Goal: Transaction & Acquisition: Purchase product/service

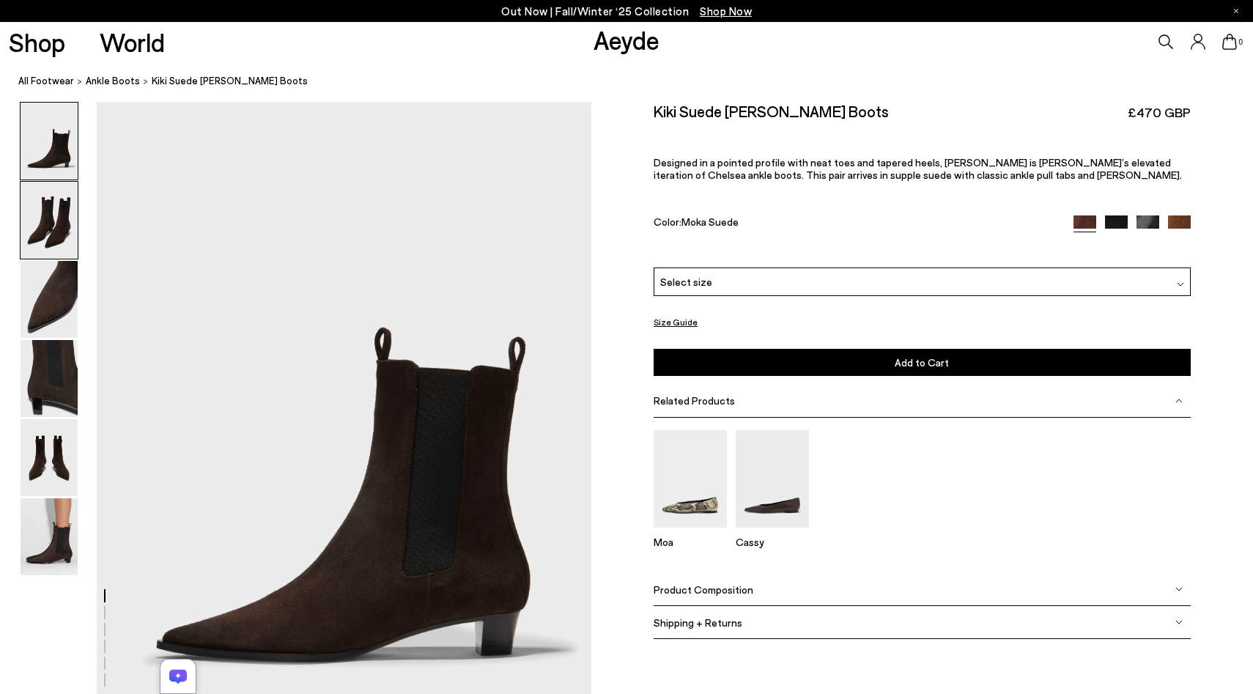
click at [43, 215] on img at bounding box center [49, 220] width 57 height 77
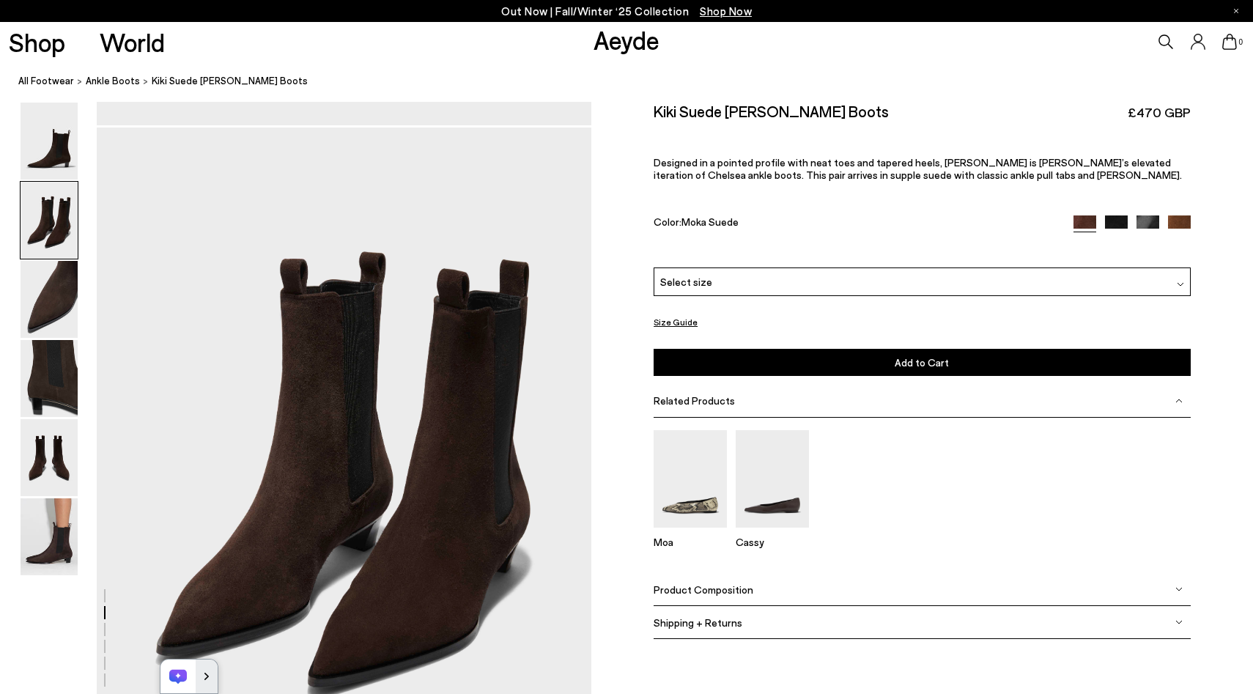
scroll to position [662, 0]
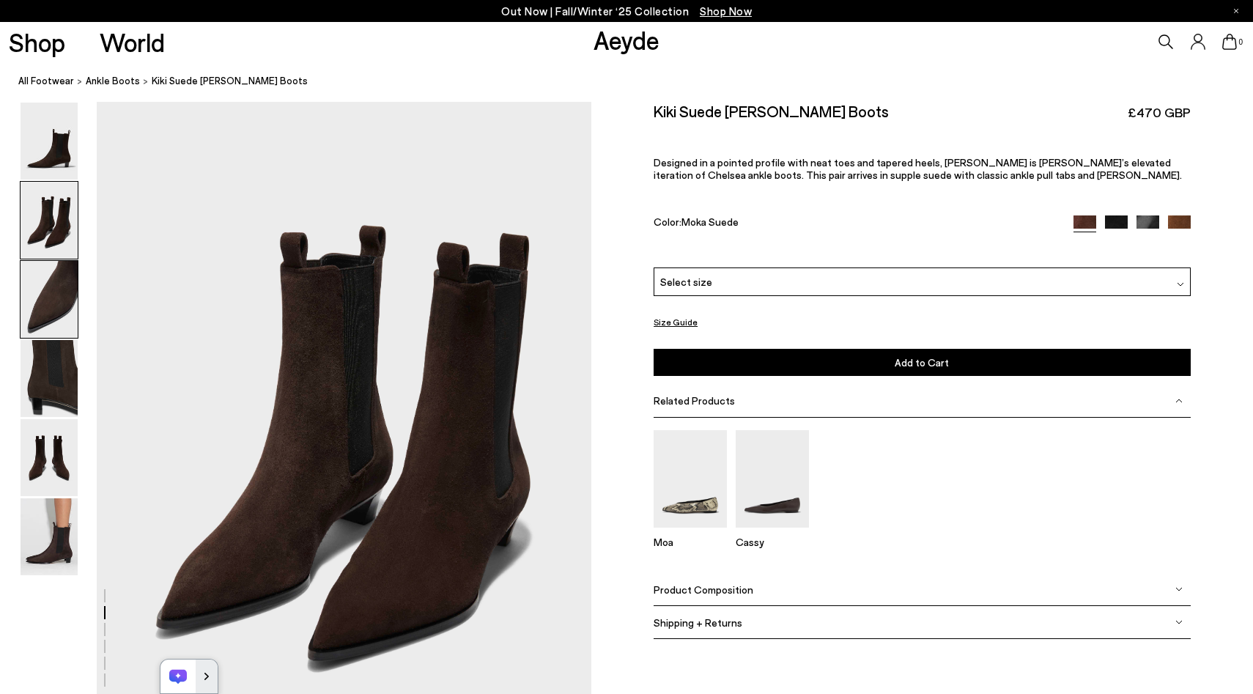
click at [43, 295] on img at bounding box center [49, 299] width 57 height 77
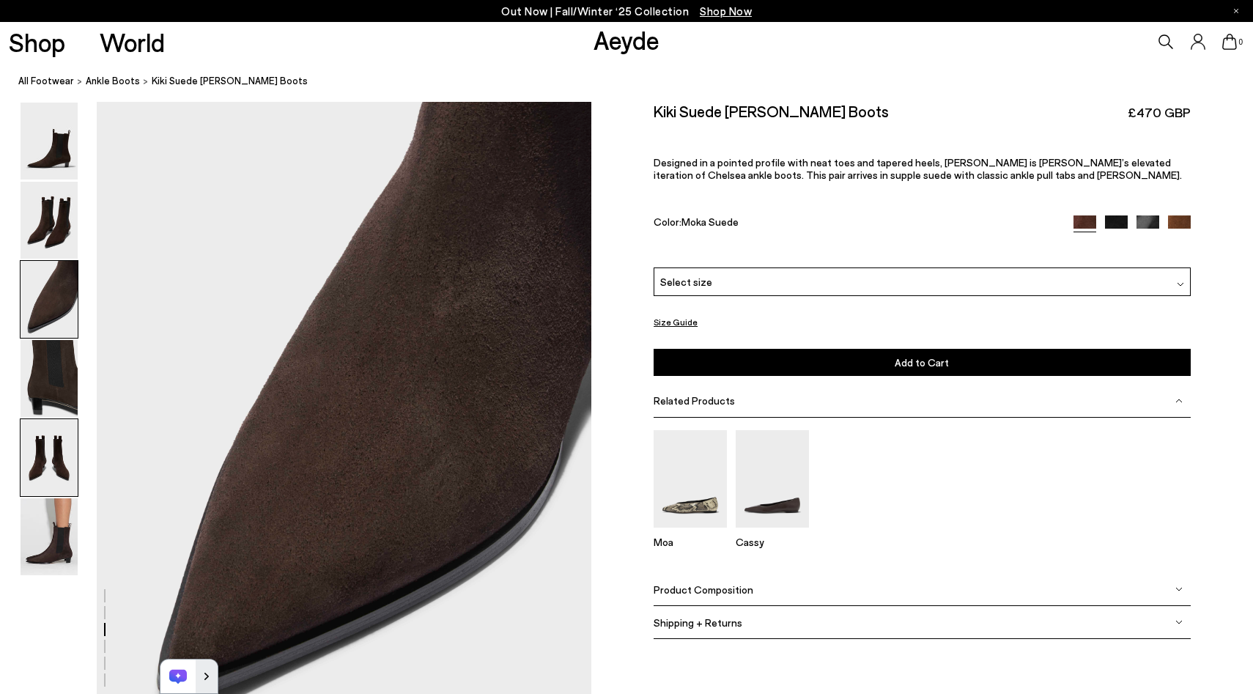
click at [59, 439] on img at bounding box center [49, 457] width 57 height 77
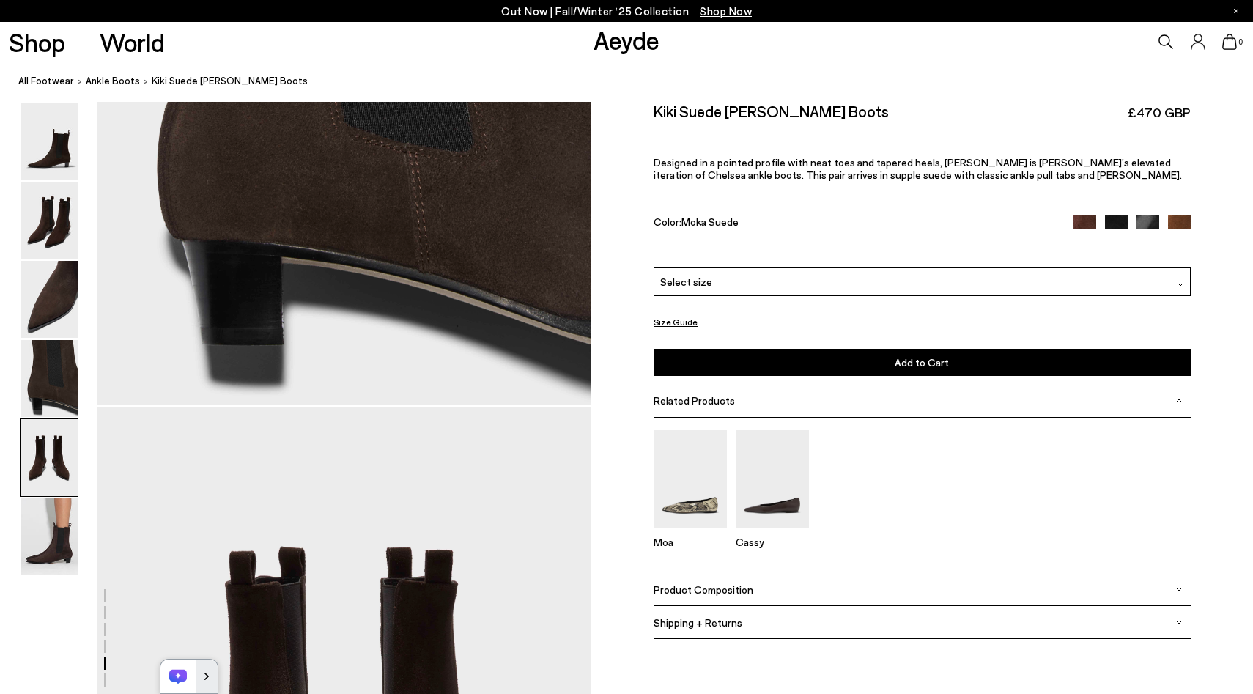
scroll to position [2646, 0]
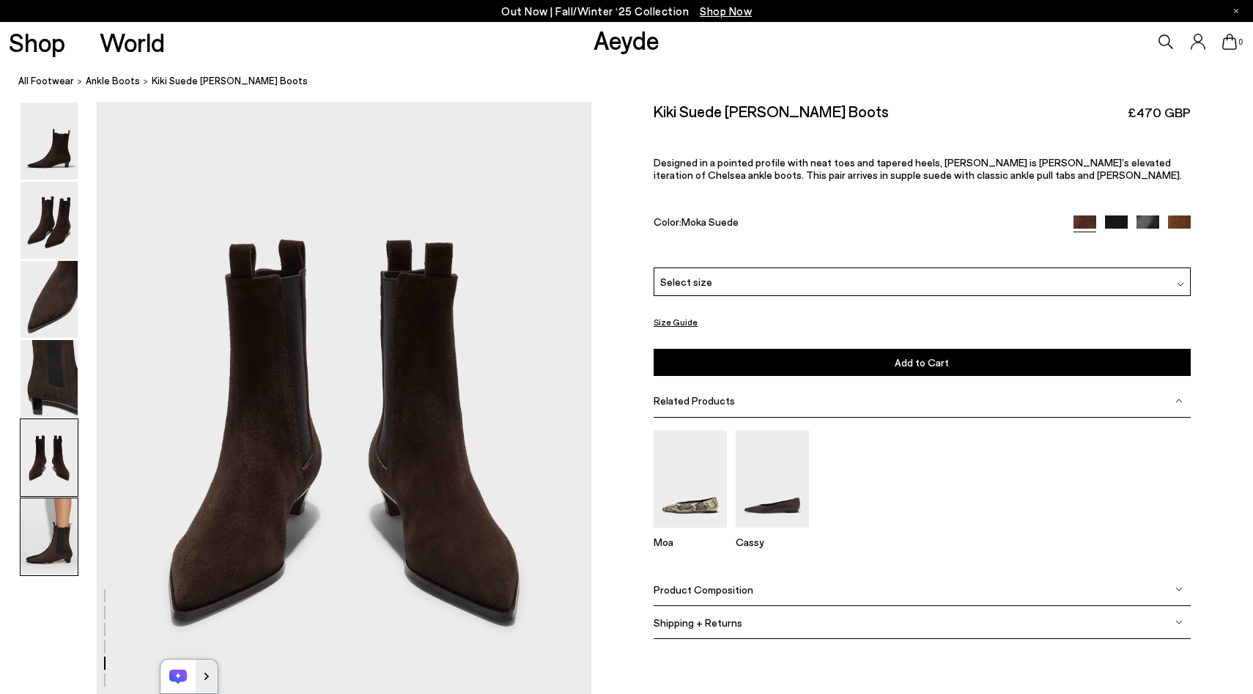
click at [66, 502] on img at bounding box center [49, 536] width 57 height 77
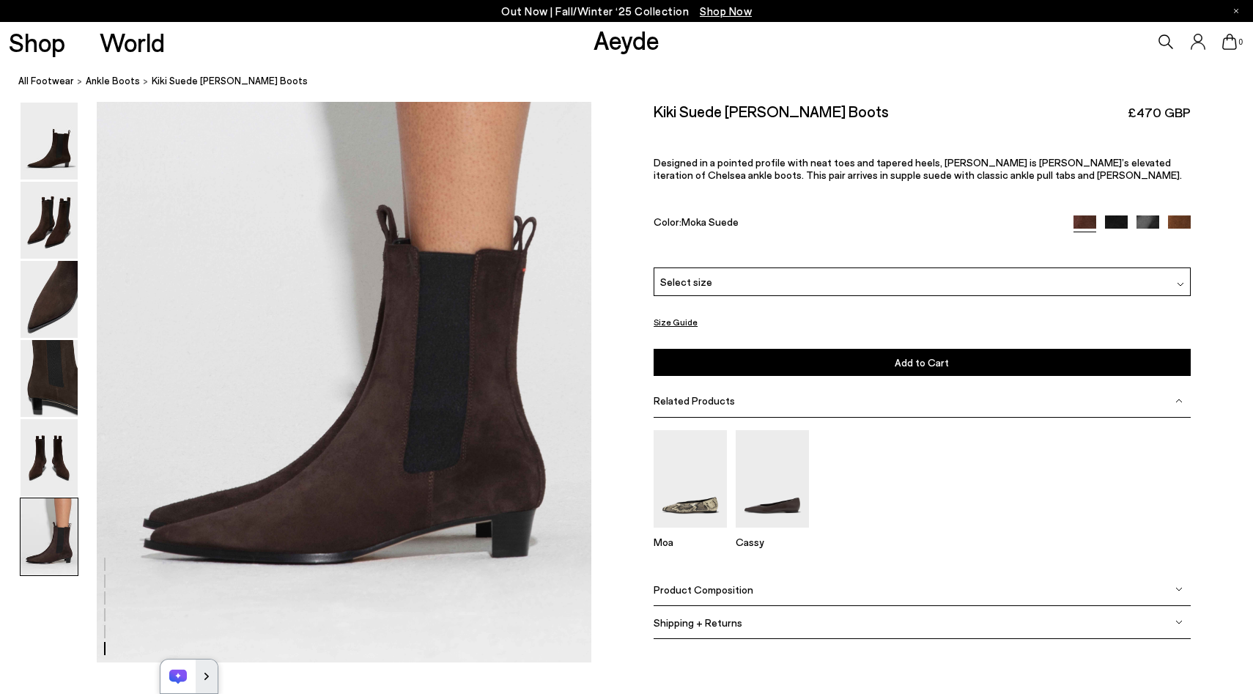
scroll to position [3407, 0]
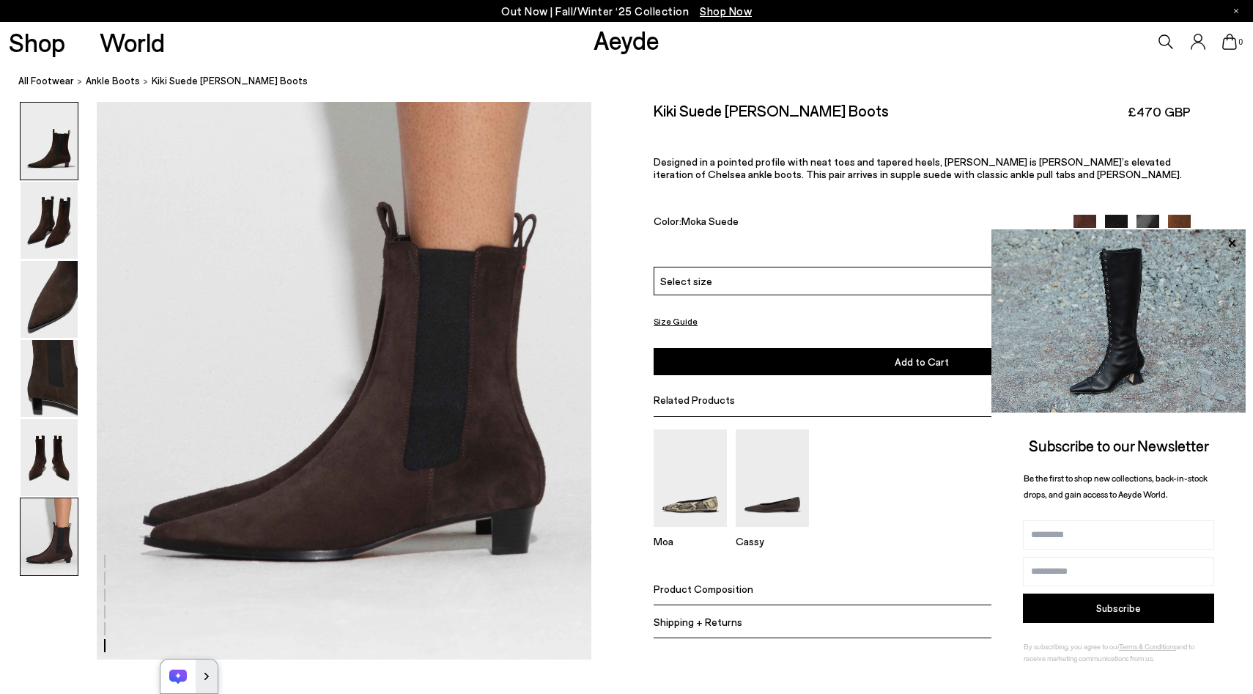
click at [64, 152] on img at bounding box center [49, 141] width 57 height 77
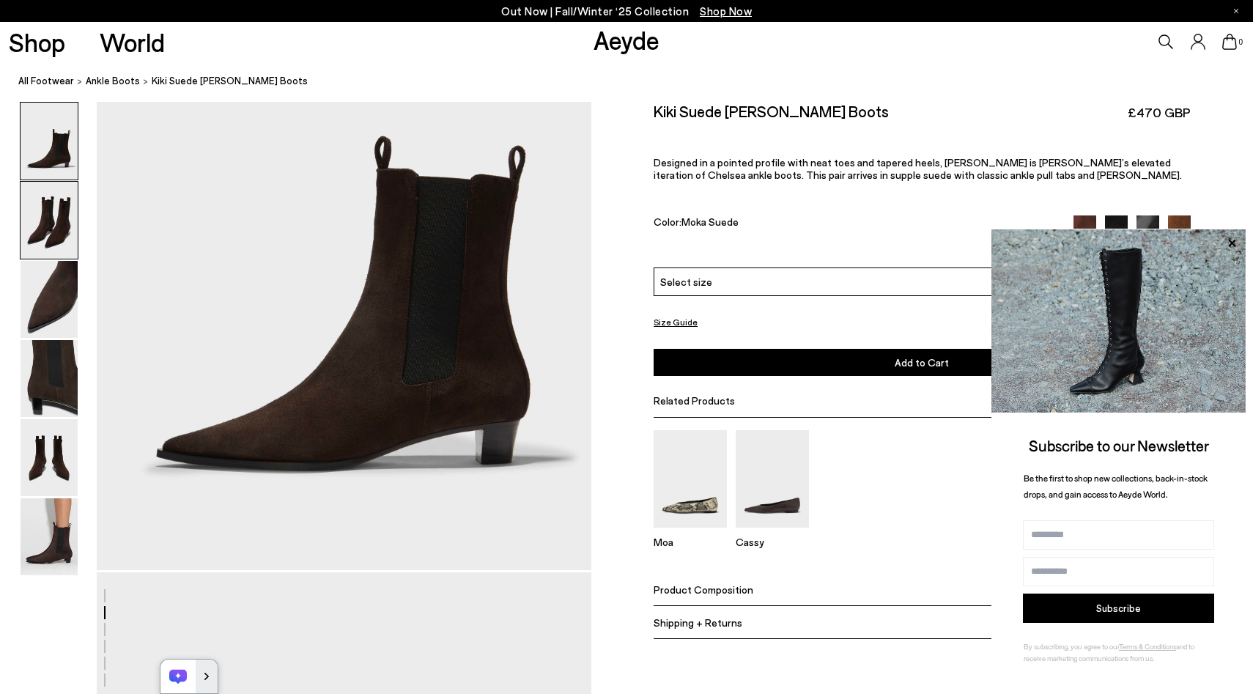
scroll to position [0, 0]
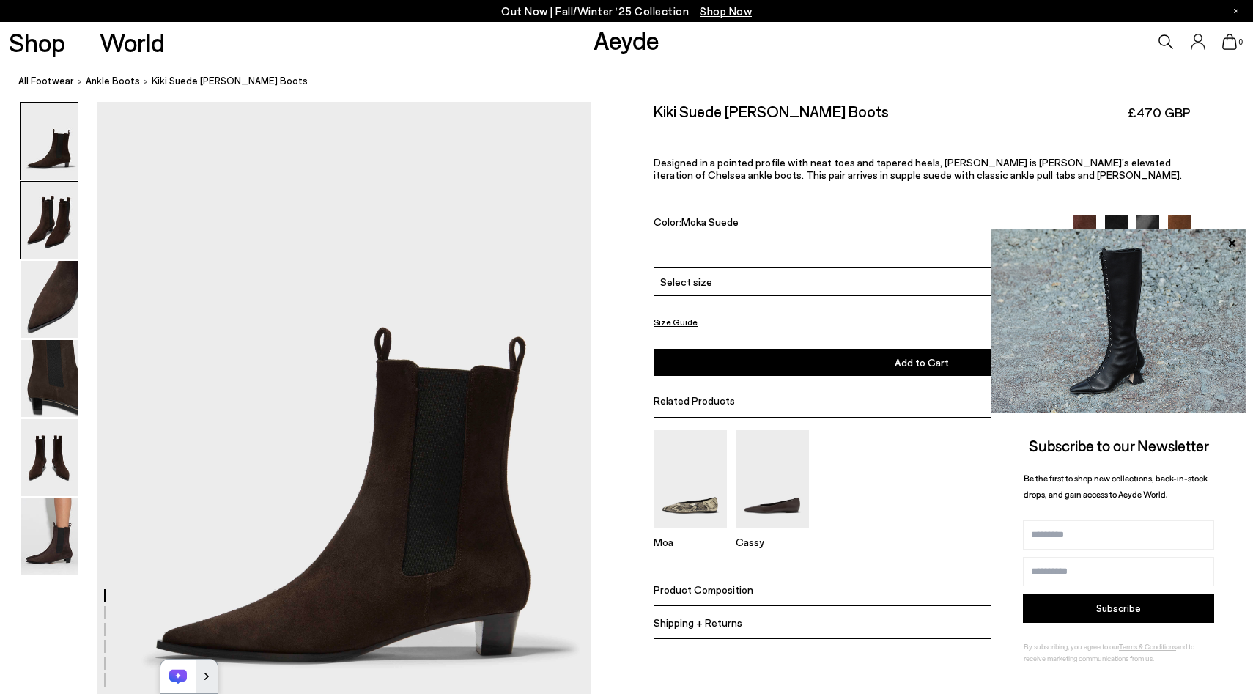
click at [48, 207] on img at bounding box center [49, 220] width 57 height 77
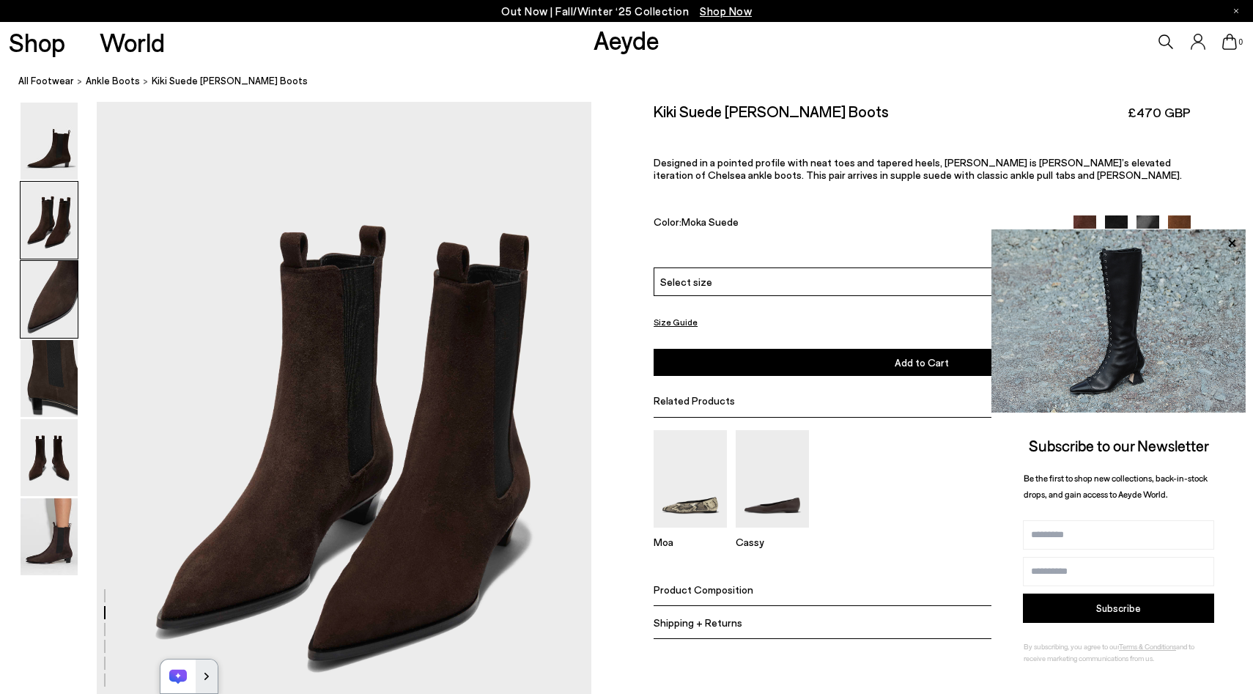
click at [46, 303] on img at bounding box center [49, 299] width 57 height 77
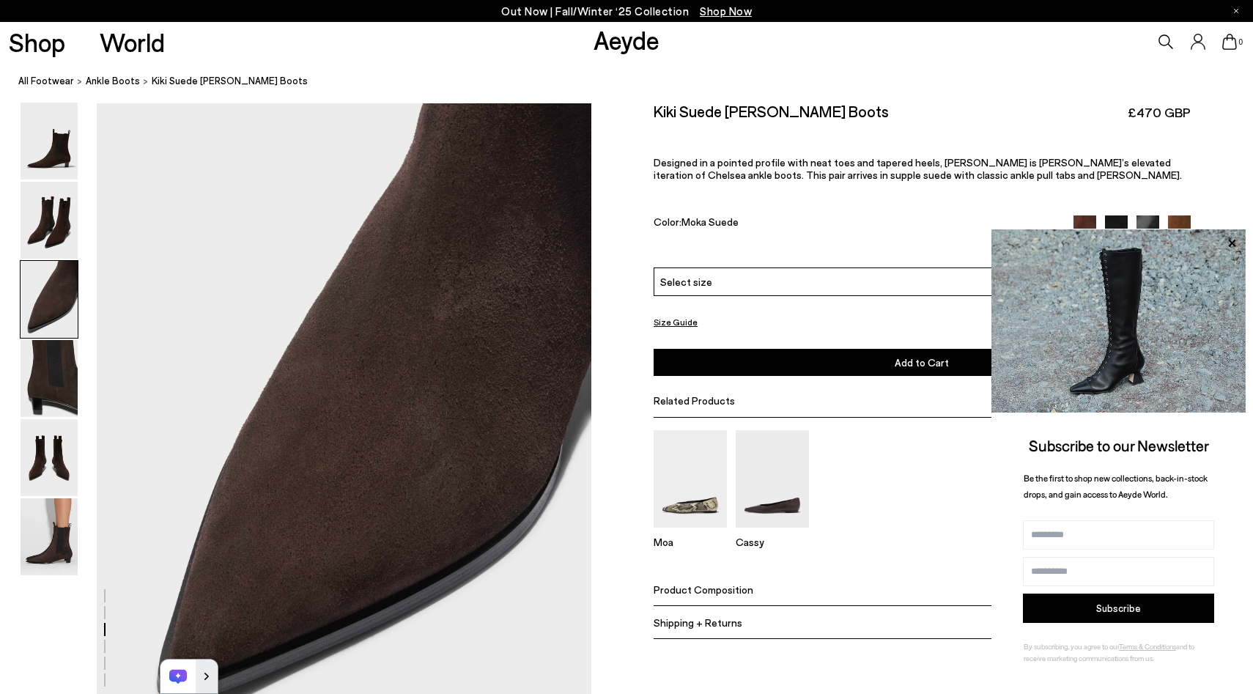
scroll to position [1324, 0]
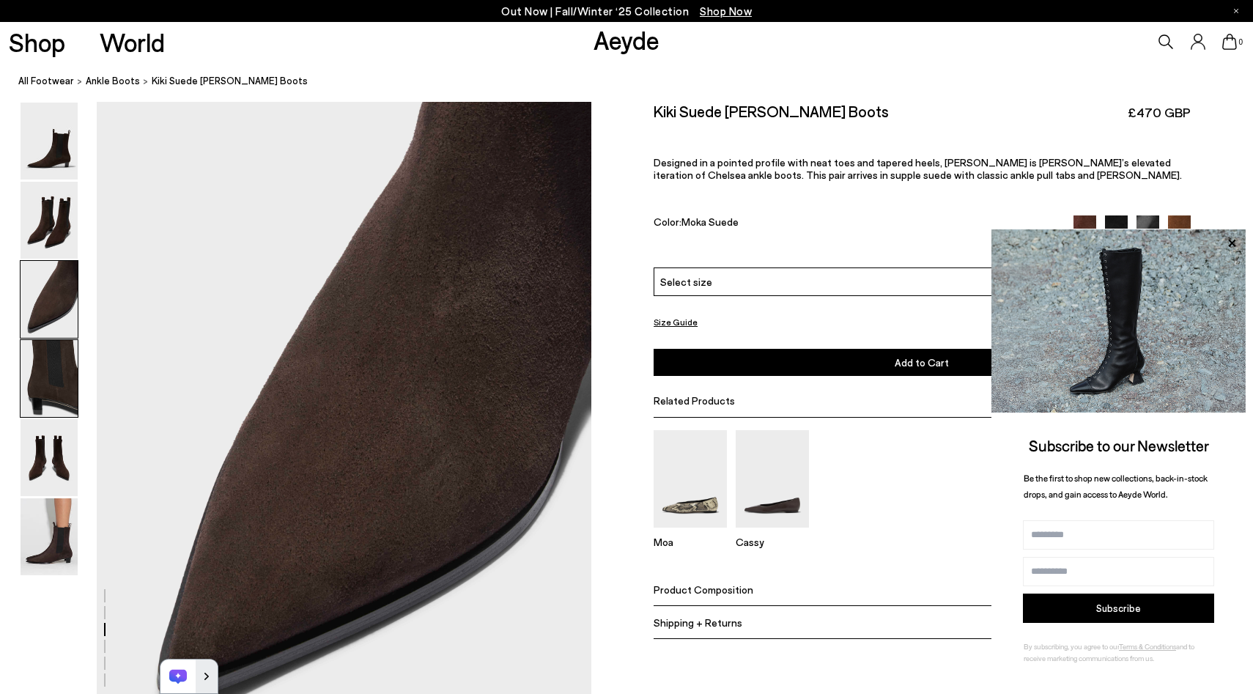
click at [49, 357] on img at bounding box center [49, 378] width 57 height 77
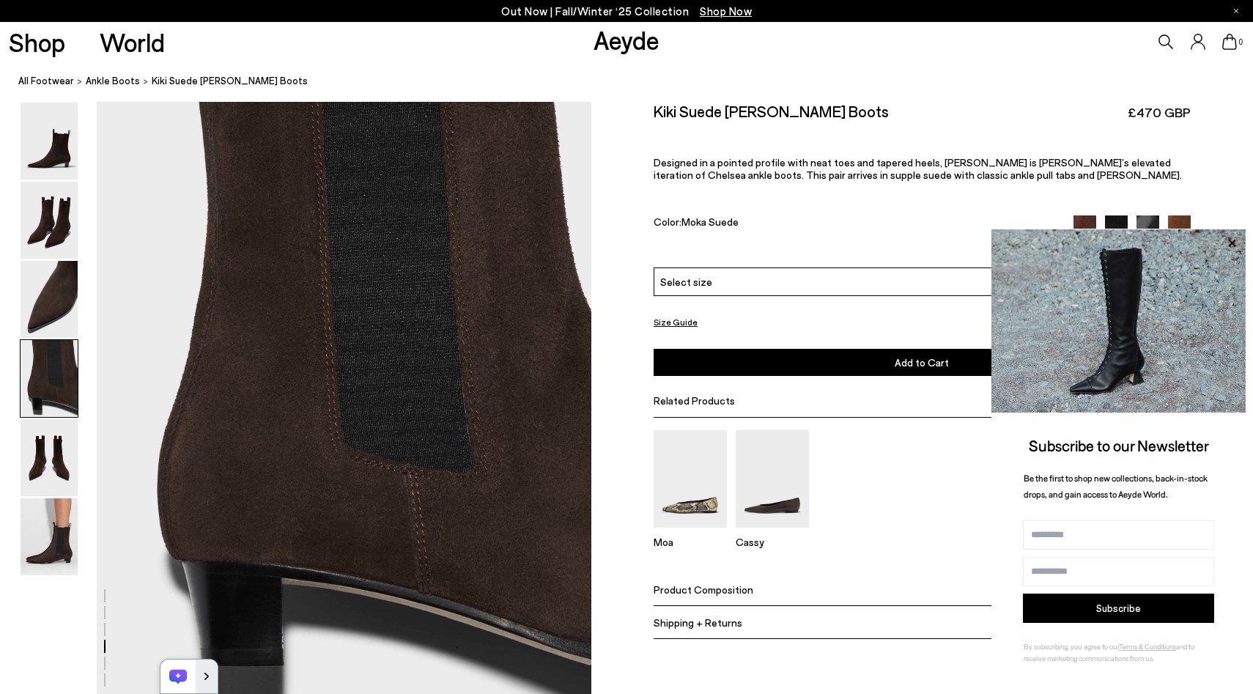
scroll to position [2023, 0]
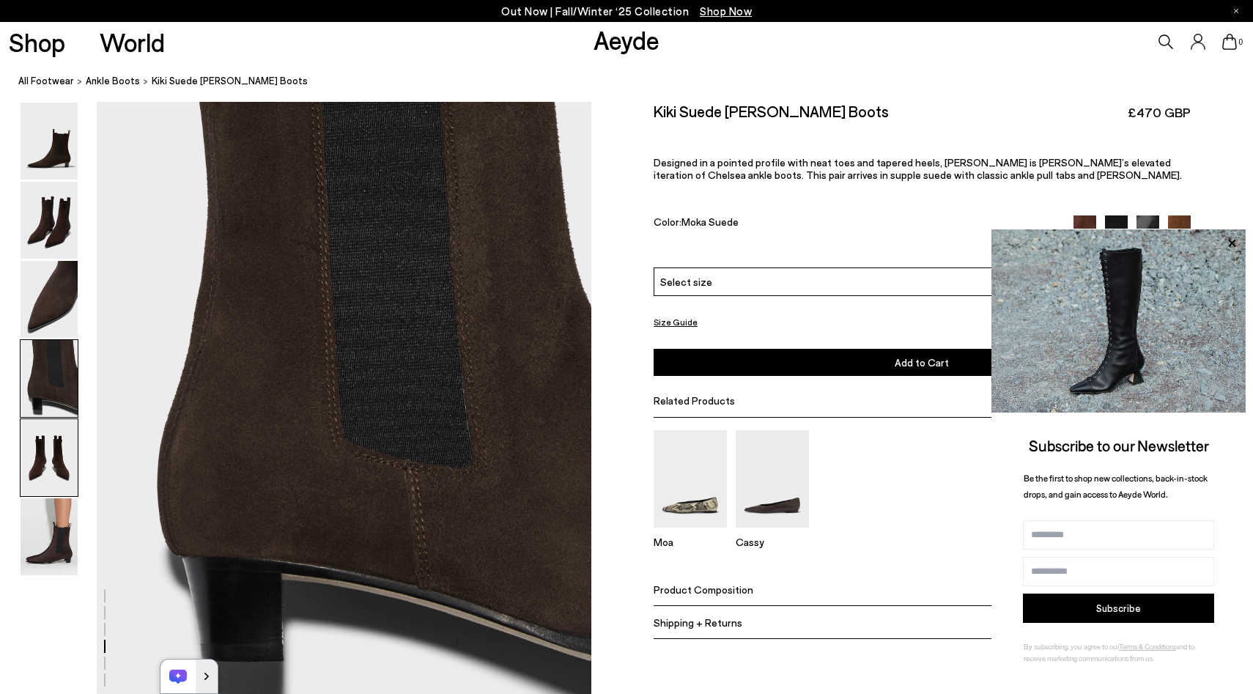
click at [53, 476] on img at bounding box center [49, 457] width 57 height 77
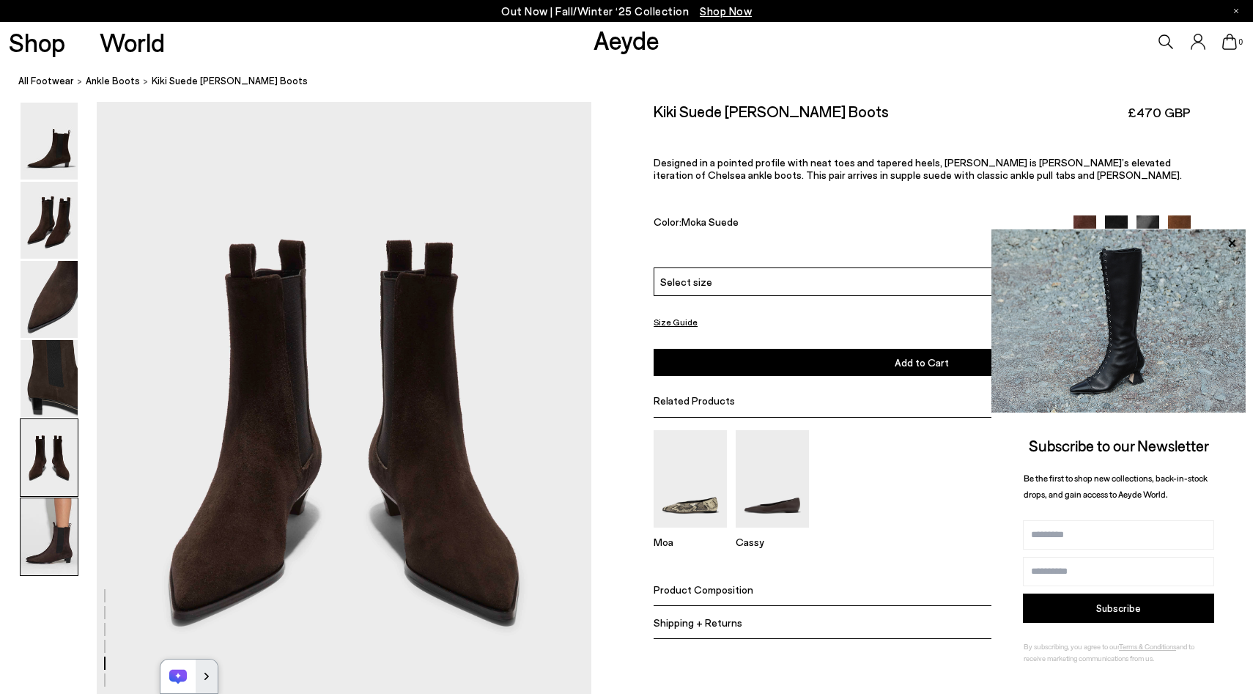
click at [62, 569] on img at bounding box center [49, 536] width 57 height 77
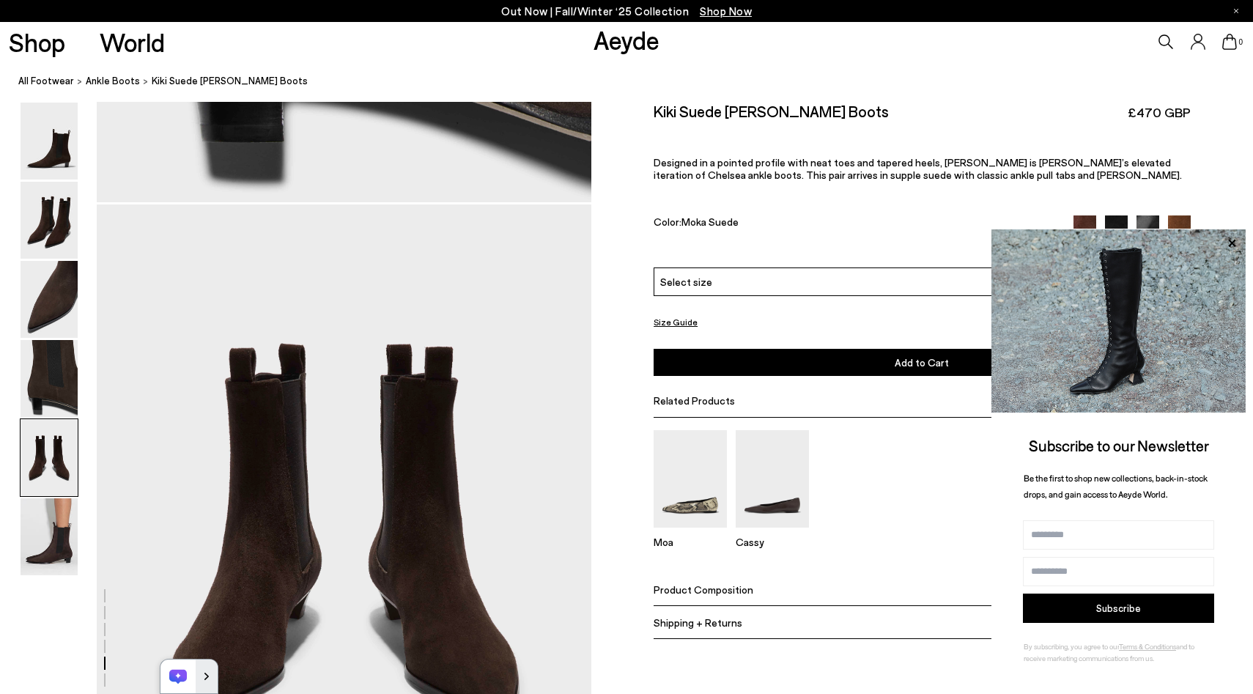
scroll to position [2369, 0]
